Goal: Transaction & Acquisition: Obtain resource

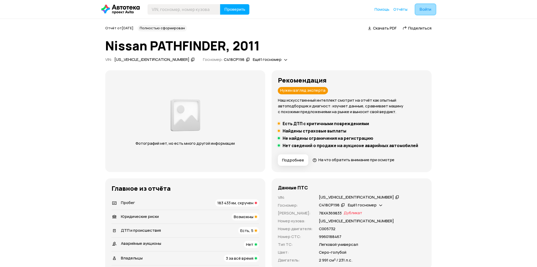
click at [426, 10] on span "Войти" at bounding box center [426, 9] width 12 height 4
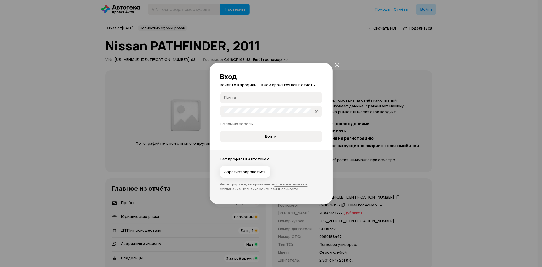
type input "[EMAIL_ADDRESS][DOMAIN_NAME]"
click at [263, 135] on span "Войти" at bounding box center [270, 136] width 93 height 5
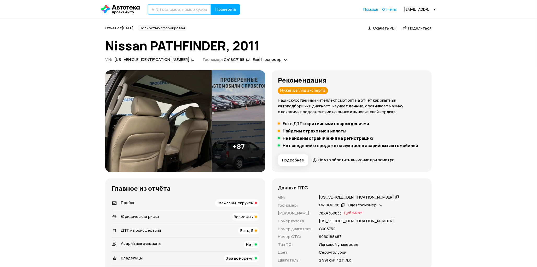
click at [168, 9] on input "text" at bounding box center [180, 9] width 64 height 10
type input "[US_VEHICLE_IDENTIFICATION_NUMBER]"
click at [211, 4] on button "Проверить" at bounding box center [225, 9] width 29 height 10
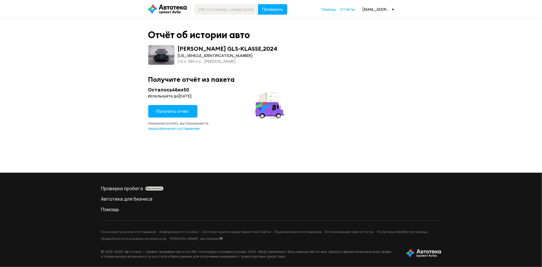
click at [175, 113] on span "Получить отчёт" at bounding box center [172, 111] width 33 height 6
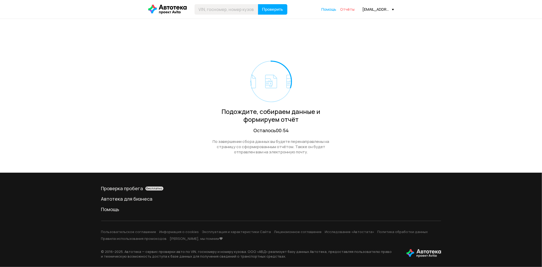
click at [346, 11] on span "Отчёты" at bounding box center [347, 9] width 14 height 5
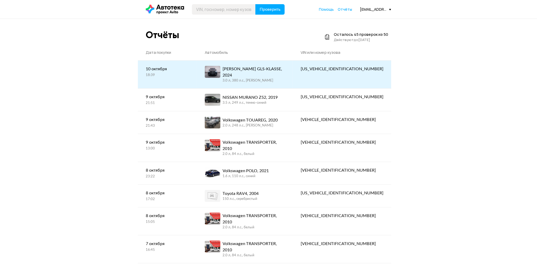
click at [285, 69] on div "[PERSON_NAME] GLS-KLASSE, 2024 3.0 л, 380 л.c., [PERSON_NAME]" at bounding box center [245, 74] width 80 height 17
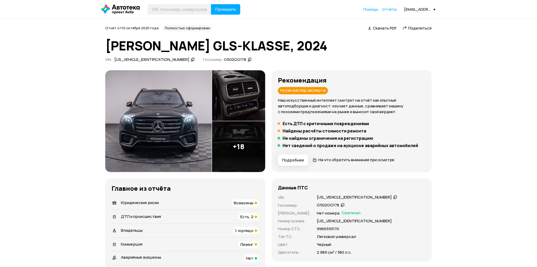
click at [140, 141] on img at bounding box center [158, 121] width 107 height 102
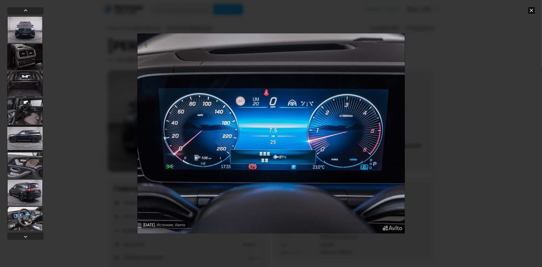
click at [517, 106] on div "[DATE] Источник: Авито [DATE] Источник: Авито [DATE] Источник: Авито [DATE] Ист…" at bounding box center [271, 133] width 542 height 267
click at [532, 9] on icon at bounding box center [531, 10] width 6 height 6
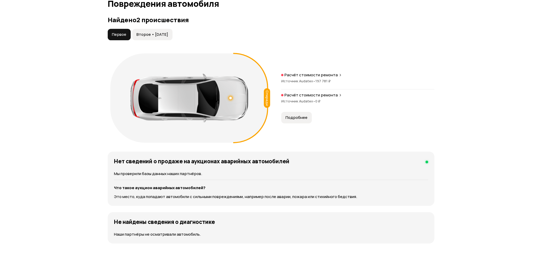
scroll to position [552, 0]
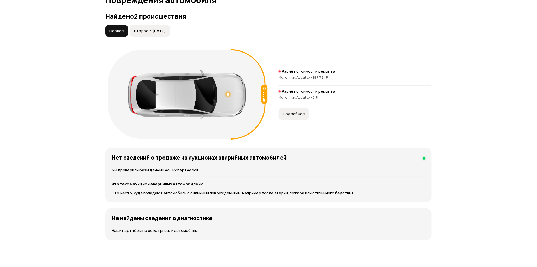
click at [143, 32] on span "Второе • [DATE]" at bounding box center [150, 30] width 32 height 5
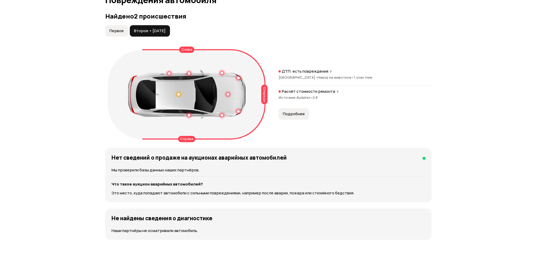
click at [114, 28] on span "Первое" at bounding box center [116, 30] width 14 height 5
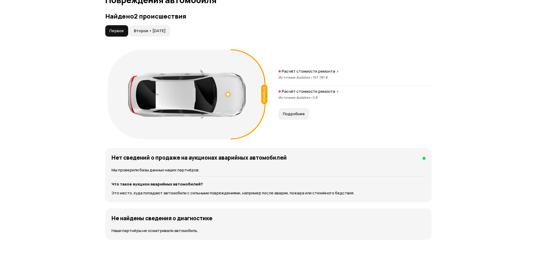
click at [303, 115] on span "Подробнее" at bounding box center [294, 113] width 22 height 5
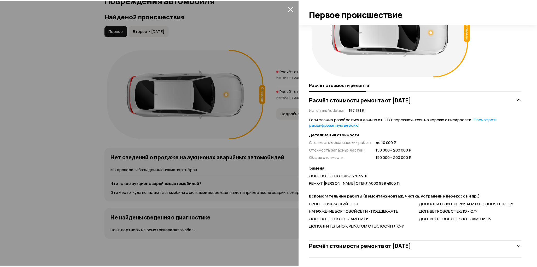
scroll to position [41, 0]
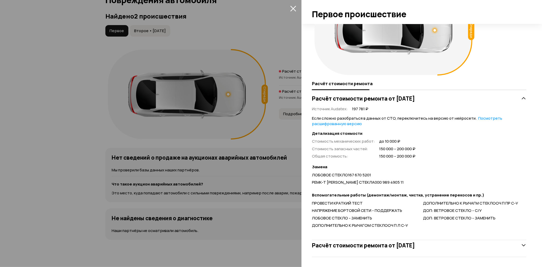
click at [290, 7] on icon "закрыть" at bounding box center [293, 8] width 6 height 6
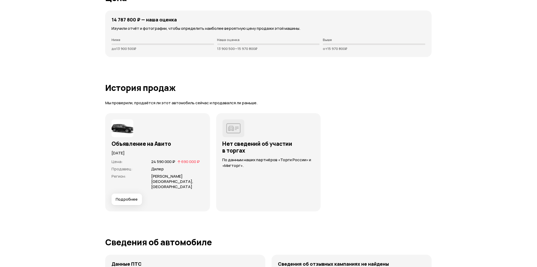
scroll to position [1393, 0]
click at [125, 196] on span "Подробнее" at bounding box center [127, 198] width 22 height 5
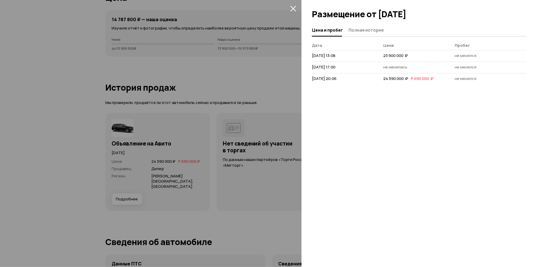
click at [291, 11] on button "закрыть" at bounding box center [293, 8] width 8 height 8
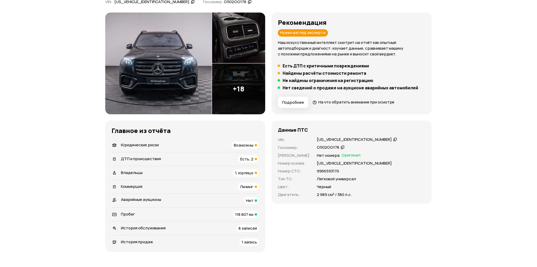
scroll to position [0, 0]
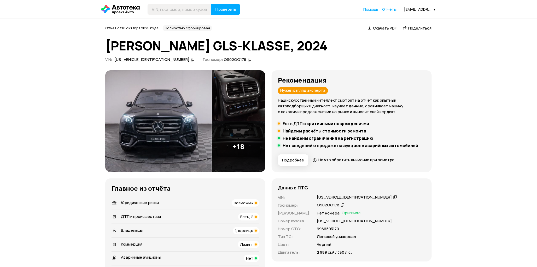
click at [155, 134] on img at bounding box center [158, 121] width 107 height 102
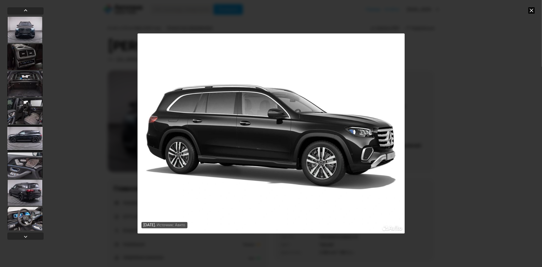
click at [532, 9] on icon at bounding box center [531, 10] width 6 height 6
